Goal: Find specific page/section: Find specific page/section

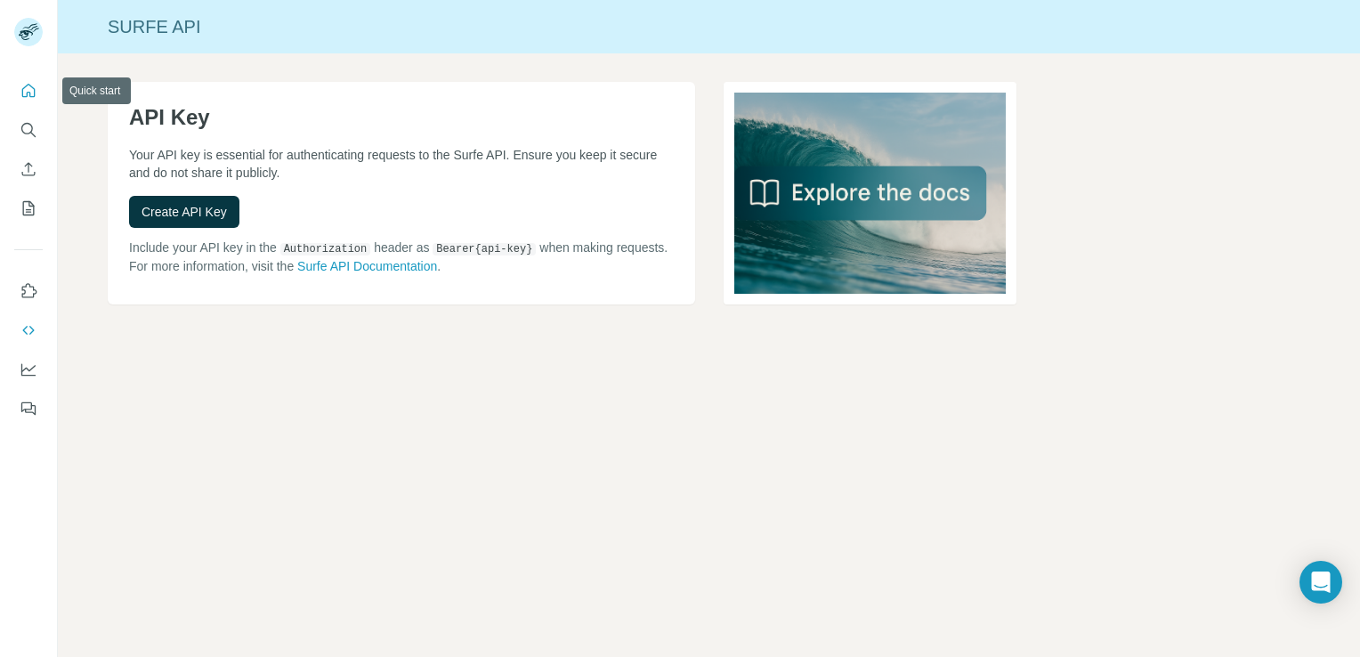
click at [33, 93] on icon "Quick start" at bounding box center [29, 91] width 18 height 18
click at [32, 93] on icon "Quick start" at bounding box center [29, 91] width 18 height 18
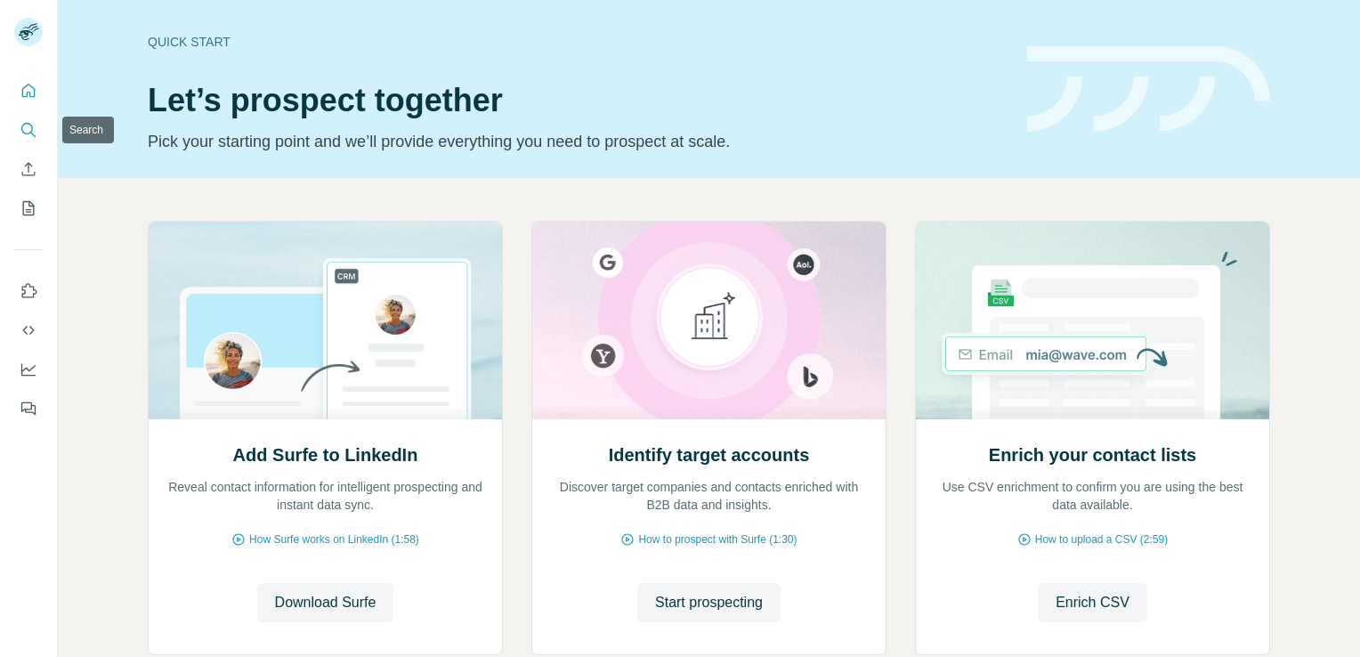
click at [26, 117] on button "Search" at bounding box center [28, 130] width 28 height 32
